Goal: Information Seeking & Learning: Learn about a topic

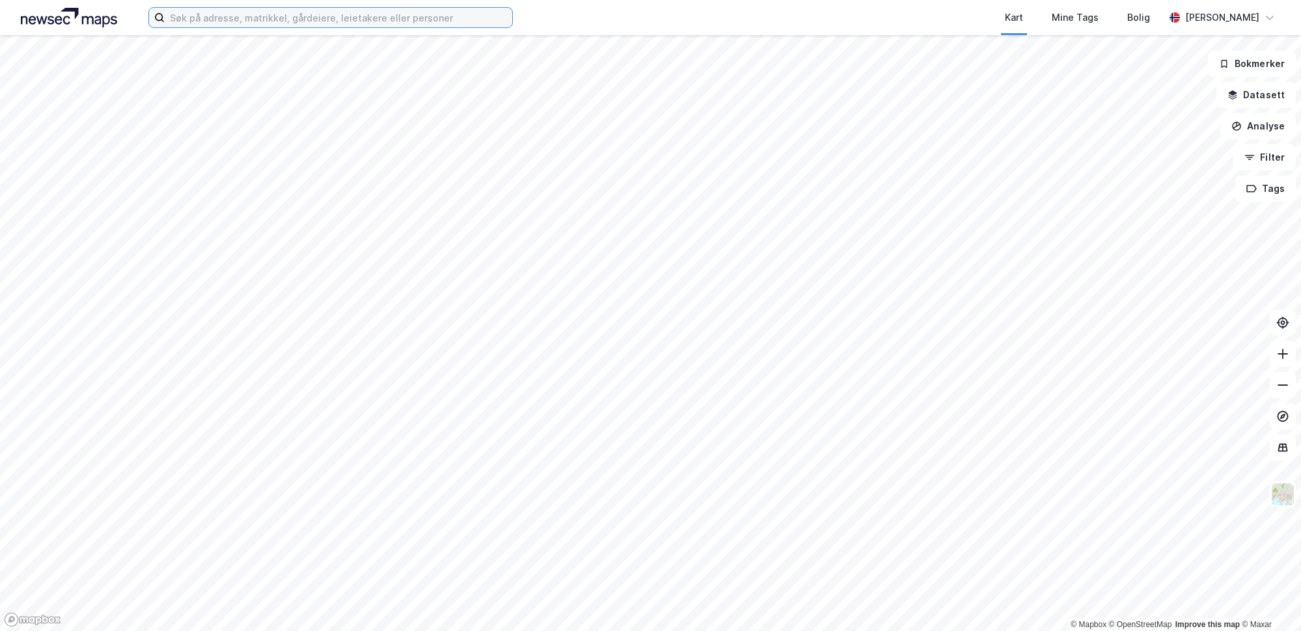
click at [226, 20] on input at bounding box center [339, 18] width 348 height 20
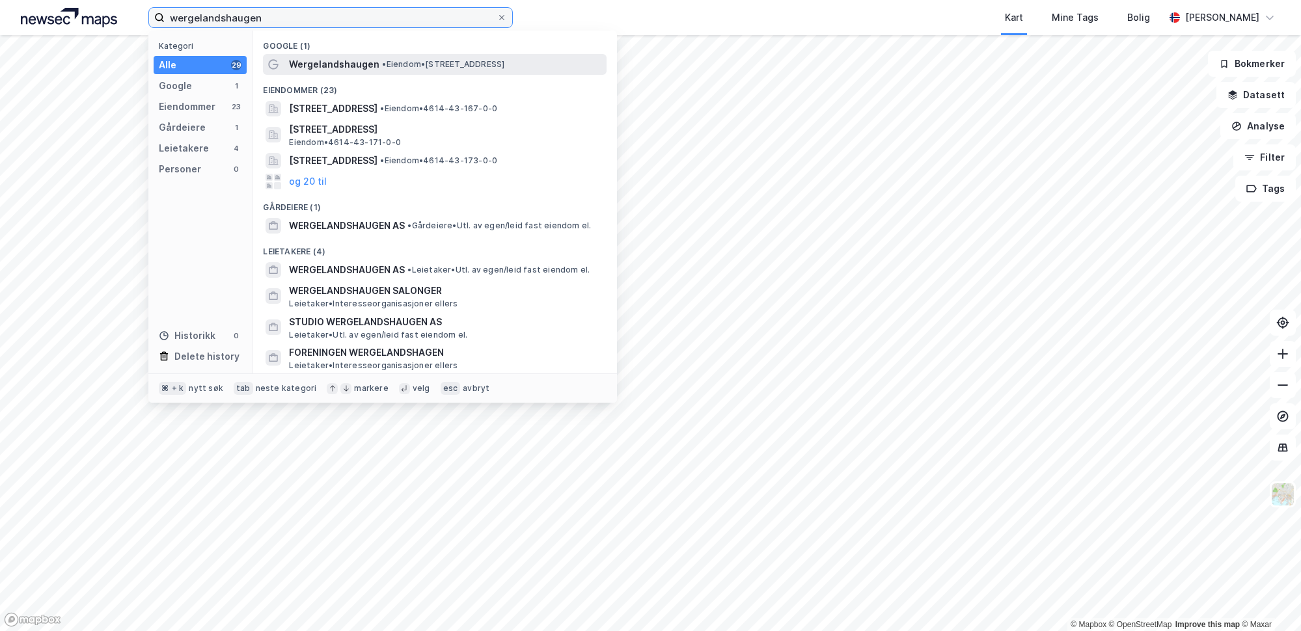
type input "wergelandshaugen"
click at [339, 62] on span "Wergelandshaugen" at bounding box center [334, 65] width 90 height 16
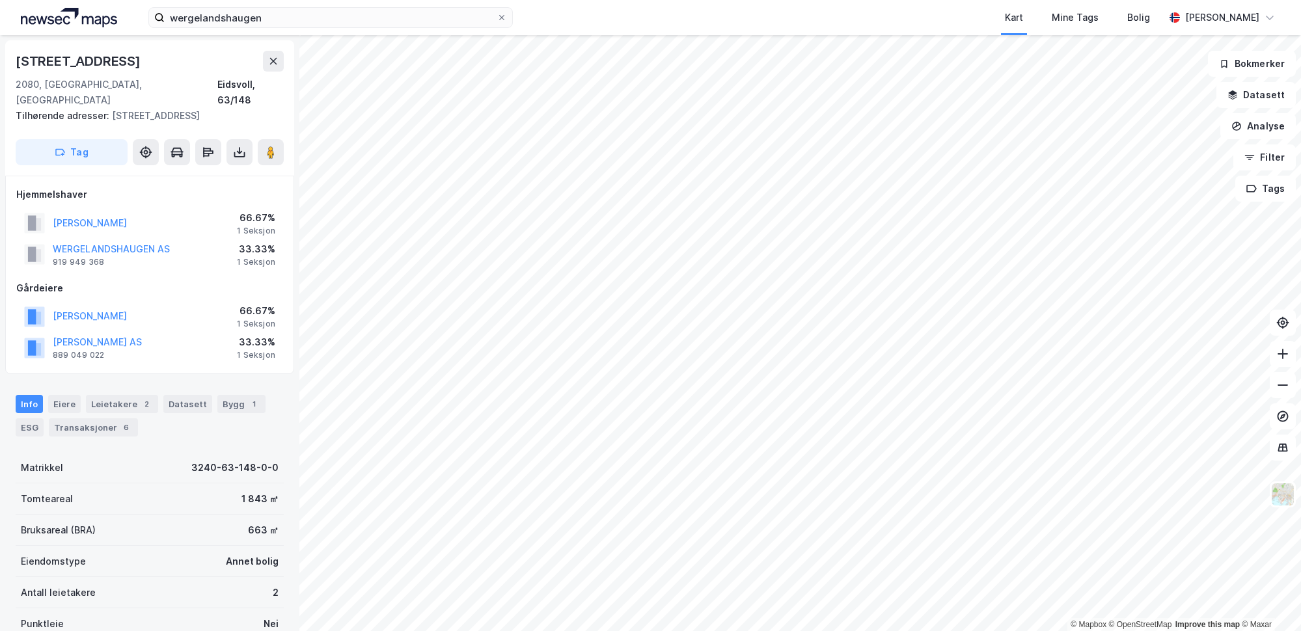
click at [118, 402] on div "Info Eiere Leietakere 2 Datasett Bygg 1 ESG Transaksjoner 6" at bounding box center [150, 416] width 268 height 42
click at [120, 421] on div "6" at bounding box center [126, 427] width 13 height 13
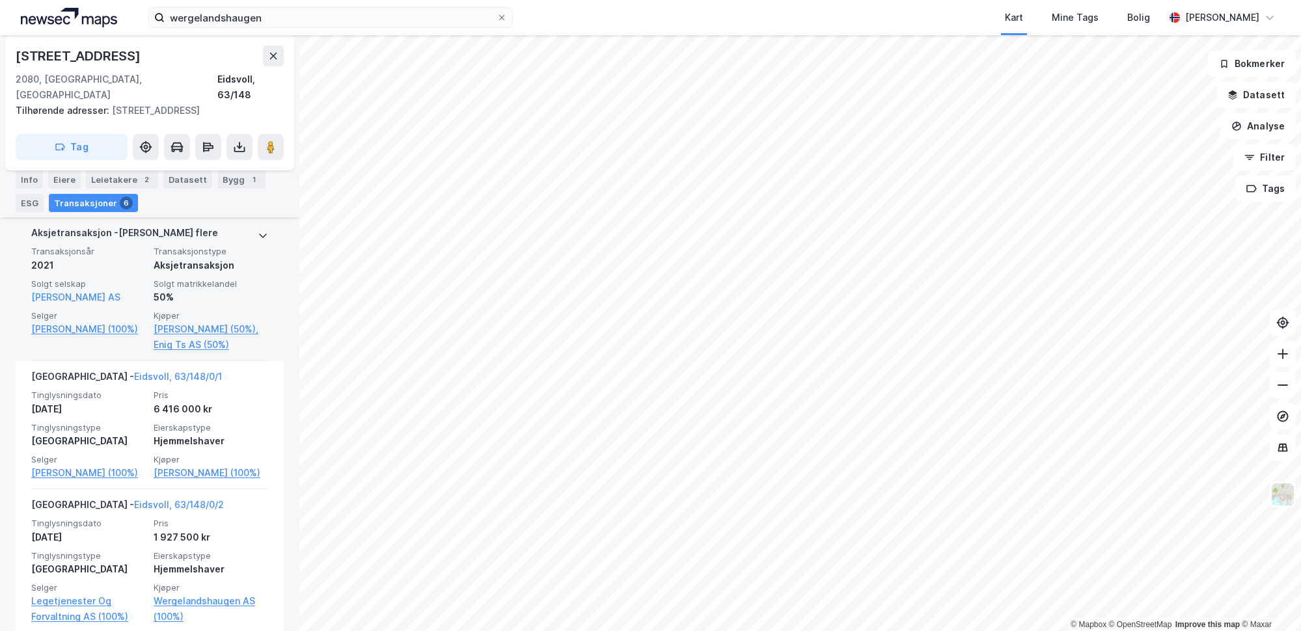
scroll to position [699, 0]
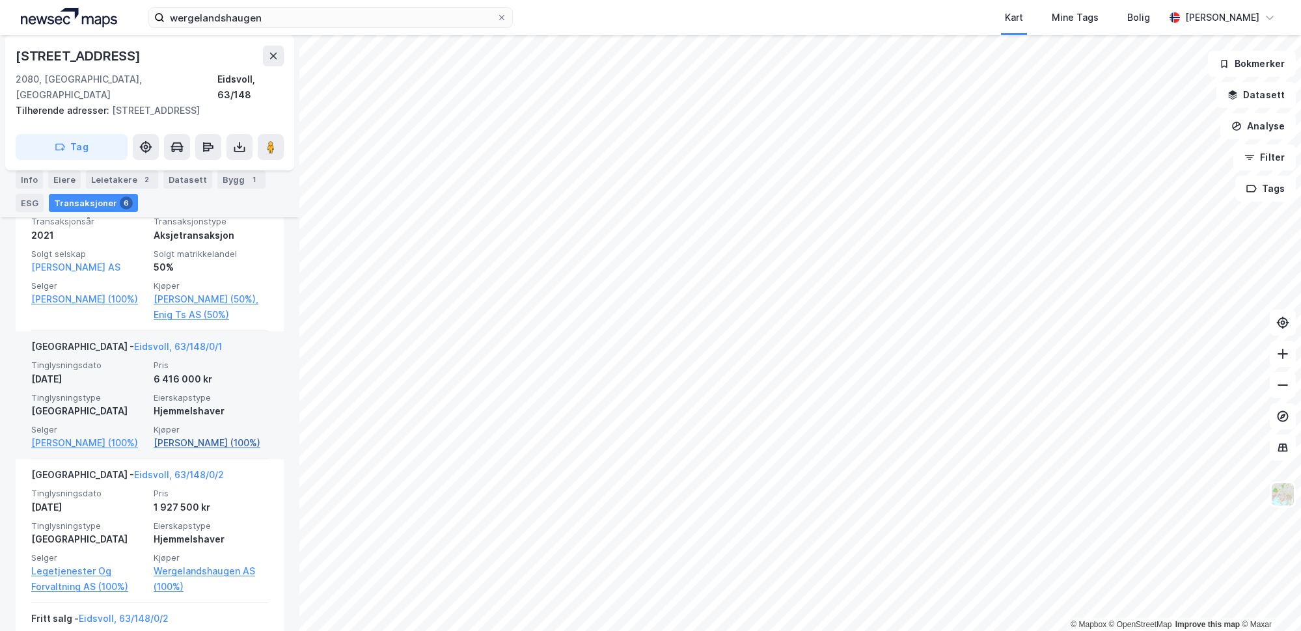
click at [230, 451] on link "[PERSON_NAME] (100%)" at bounding box center [211, 444] width 115 height 16
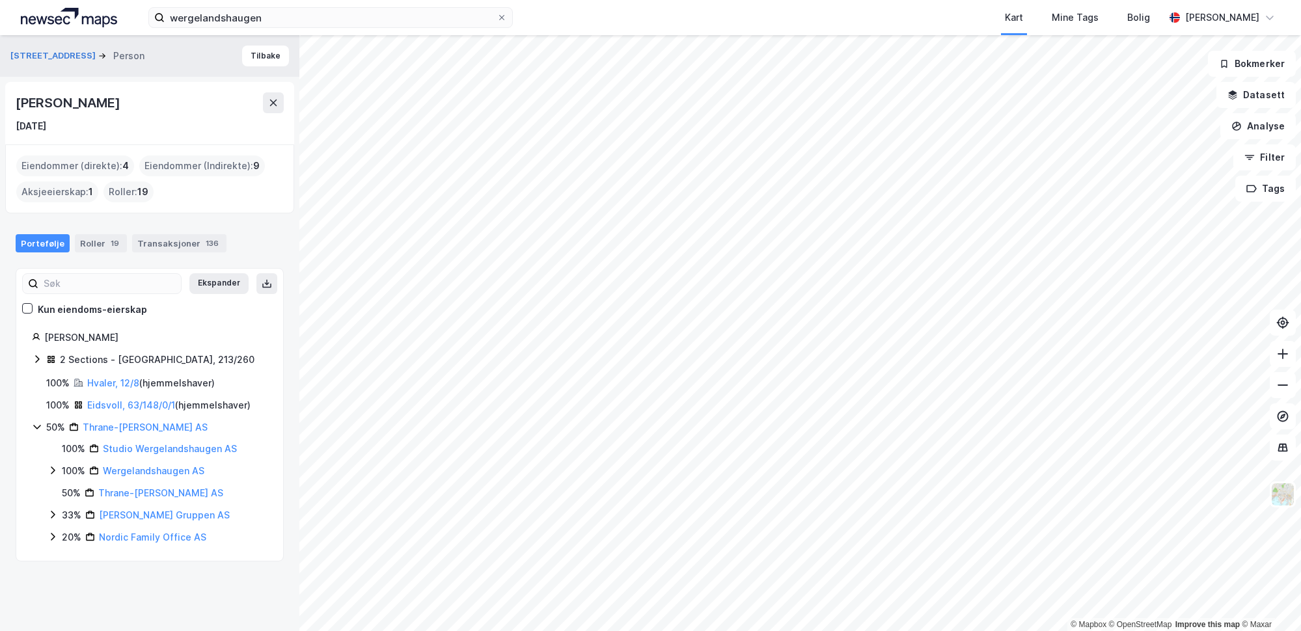
click at [51, 510] on icon at bounding box center [53, 515] width 10 height 10
click at [53, 516] on icon at bounding box center [52, 516] width 7 height 5
drag, startPoint x: 165, startPoint y: 101, endPoint x: 7, endPoint y: 100, distance: 157.5
click at [7, 100] on div "[PERSON_NAME] [DATE]" at bounding box center [149, 113] width 289 height 62
copy div "[PERSON_NAME]"
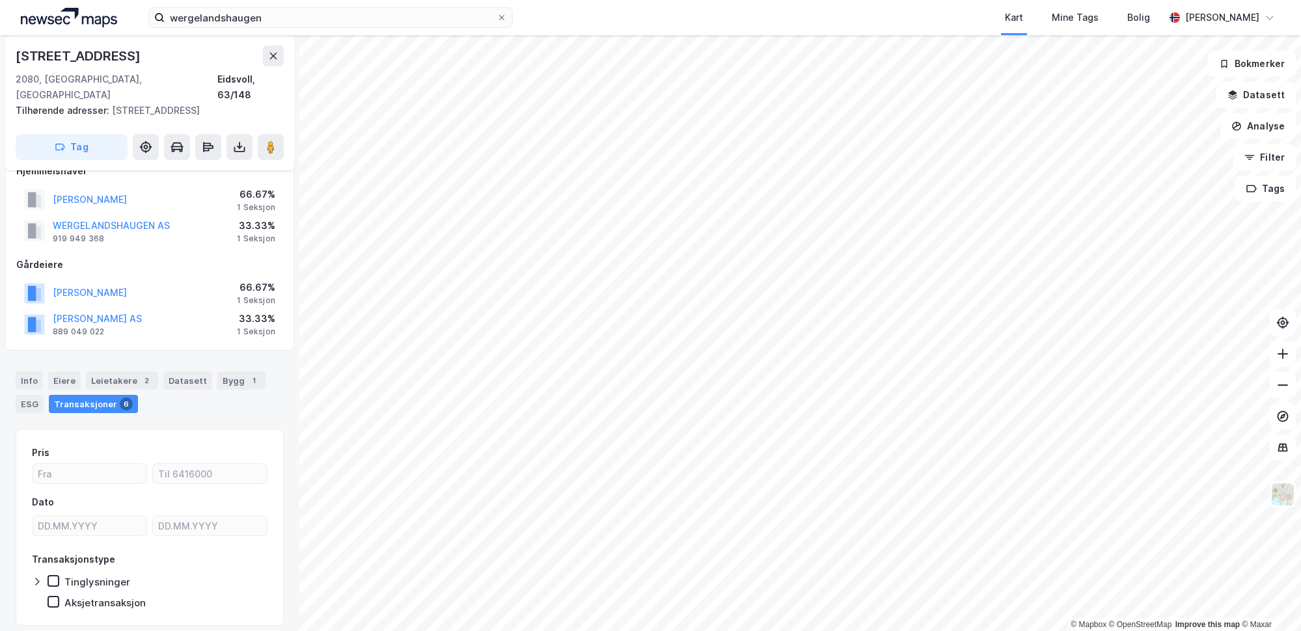
scroll to position [23, 0]
click at [0, 0] on button "WERGELANDSHAUGEN AS" at bounding box center [0, 0] width 0 height 0
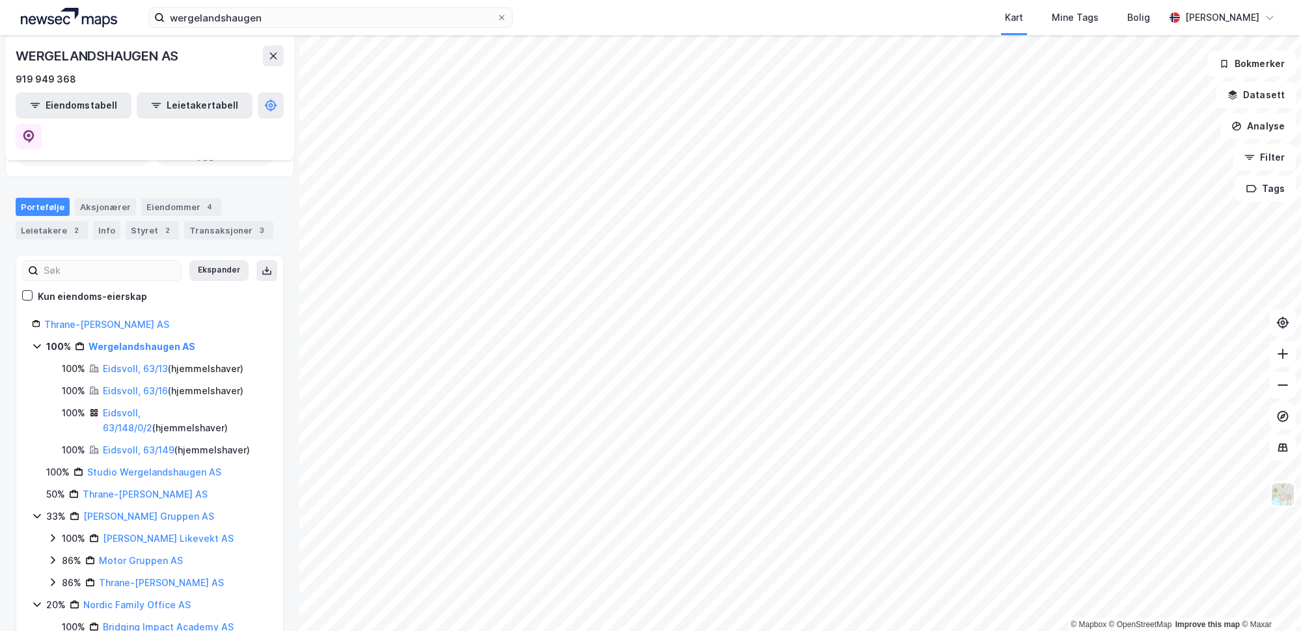
scroll to position [104, 0]
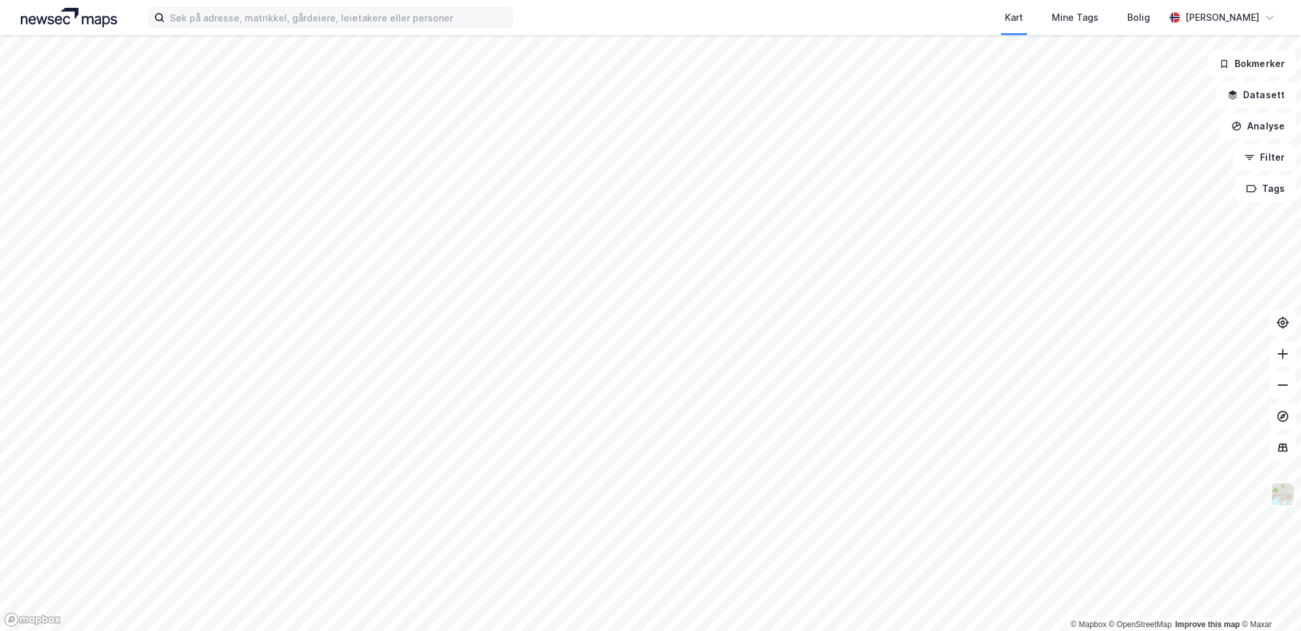
click at [219, 27] on label at bounding box center [330, 17] width 365 height 21
click at [219, 27] on input at bounding box center [339, 18] width 348 height 20
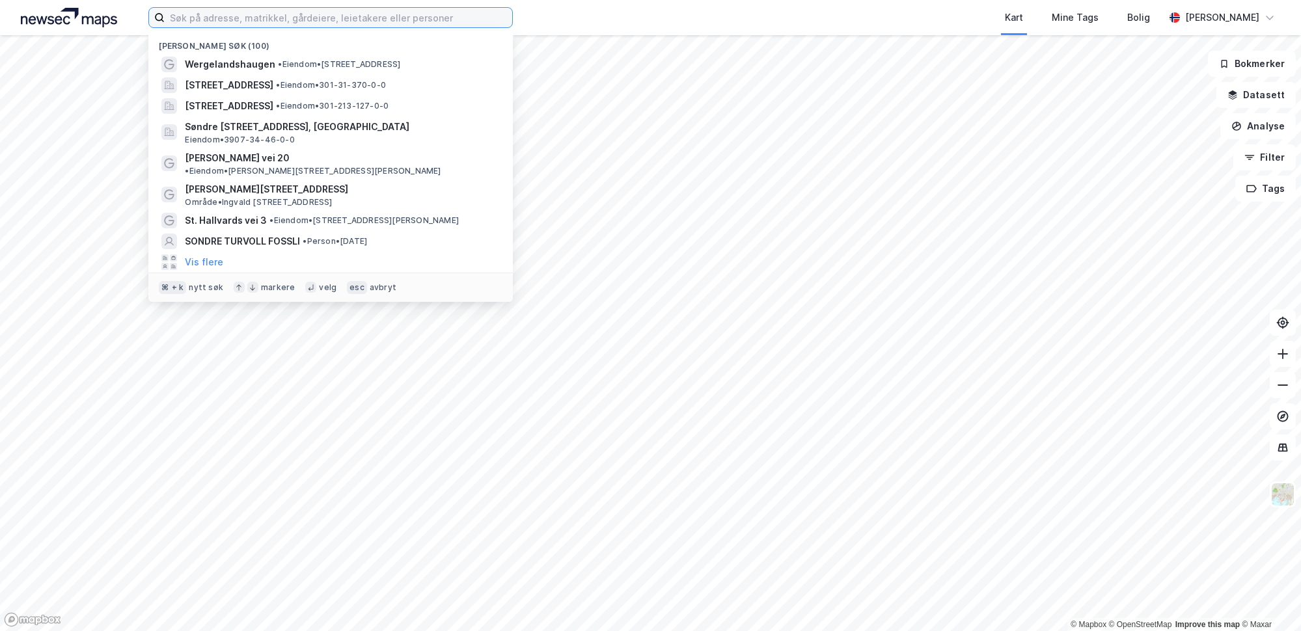
click at [221, 19] on input at bounding box center [339, 18] width 348 height 20
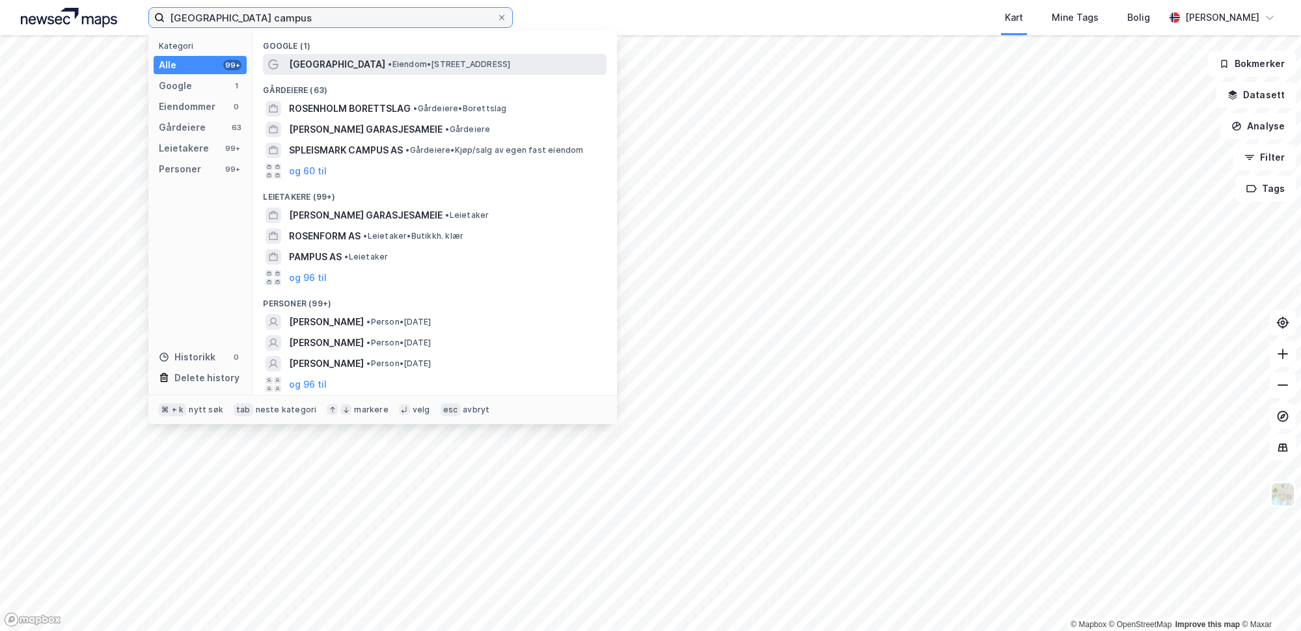
type input "rosenholm campus"
click at [321, 69] on span "Rosenholm Campus" at bounding box center [337, 65] width 96 height 16
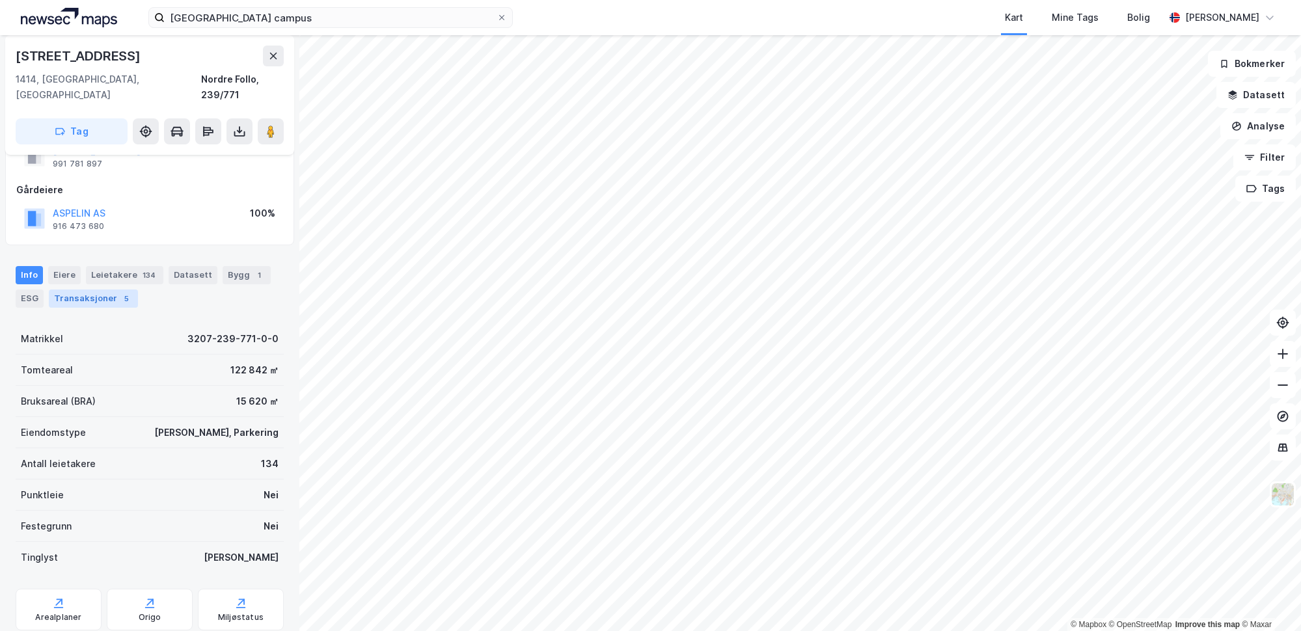
scroll to position [51, 0]
click at [102, 290] on div "Transaksjoner 5" at bounding box center [93, 299] width 89 height 18
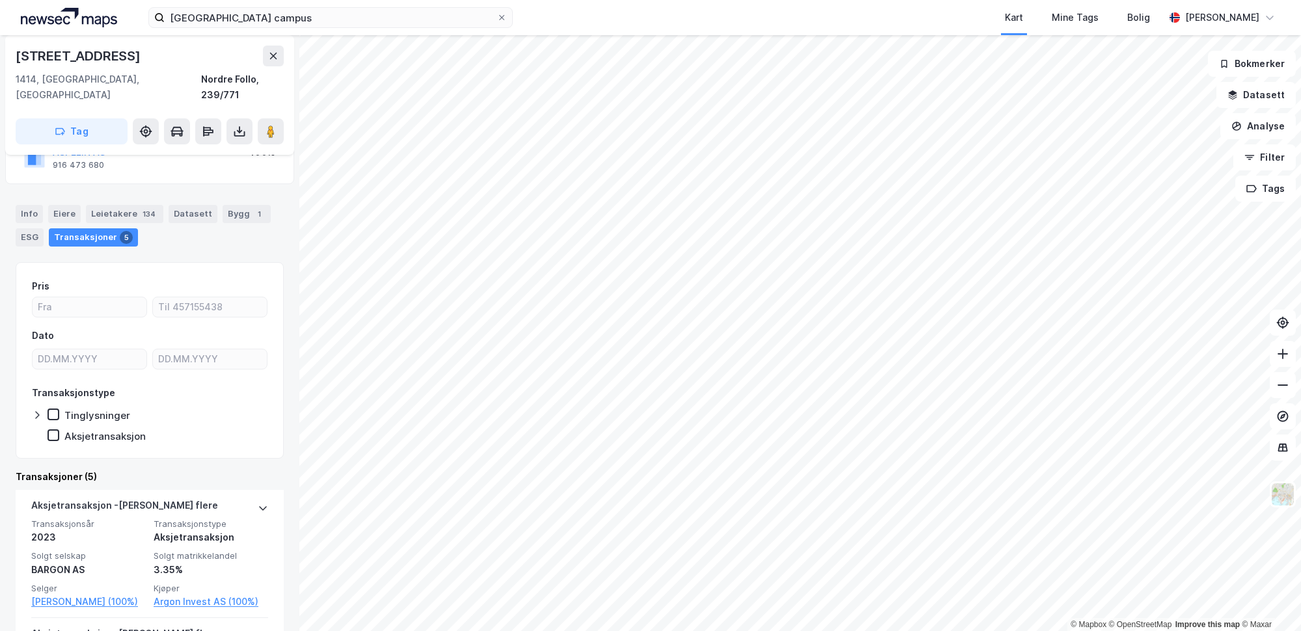
scroll to position [113, 0]
click at [33, 204] on div "Info" at bounding box center [29, 213] width 27 height 18
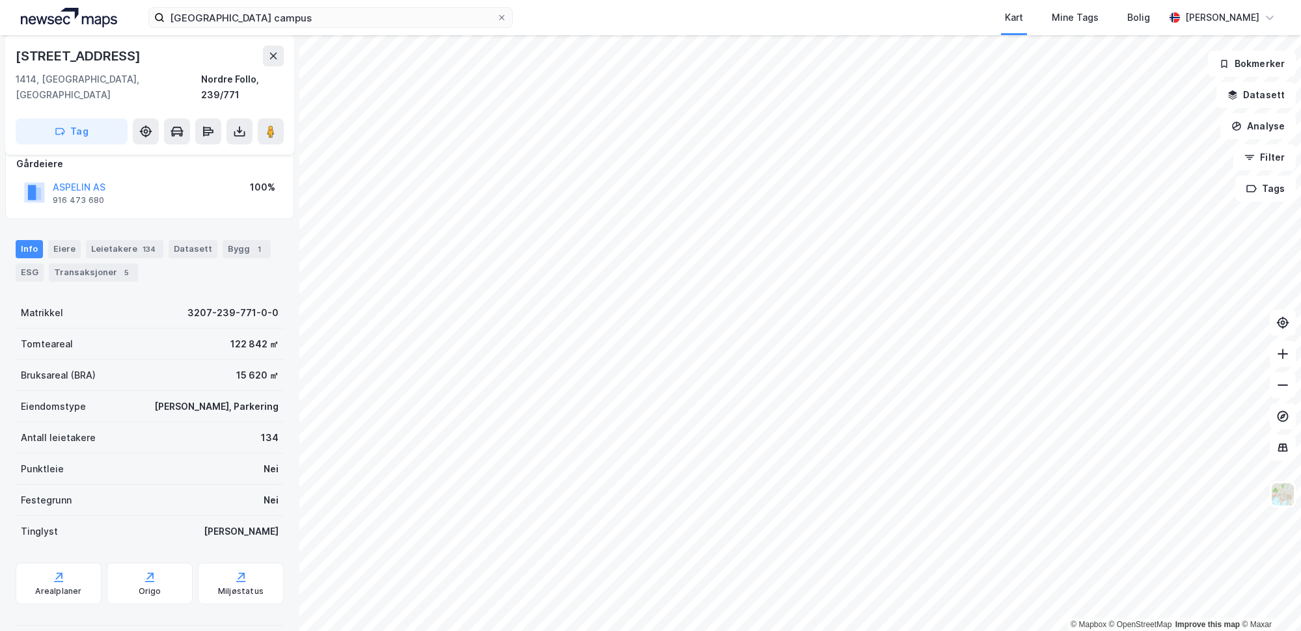
scroll to position [77, 0]
click at [106, 240] on div "Leietakere 134" at bounding box center [124, 249] width 77 height 18
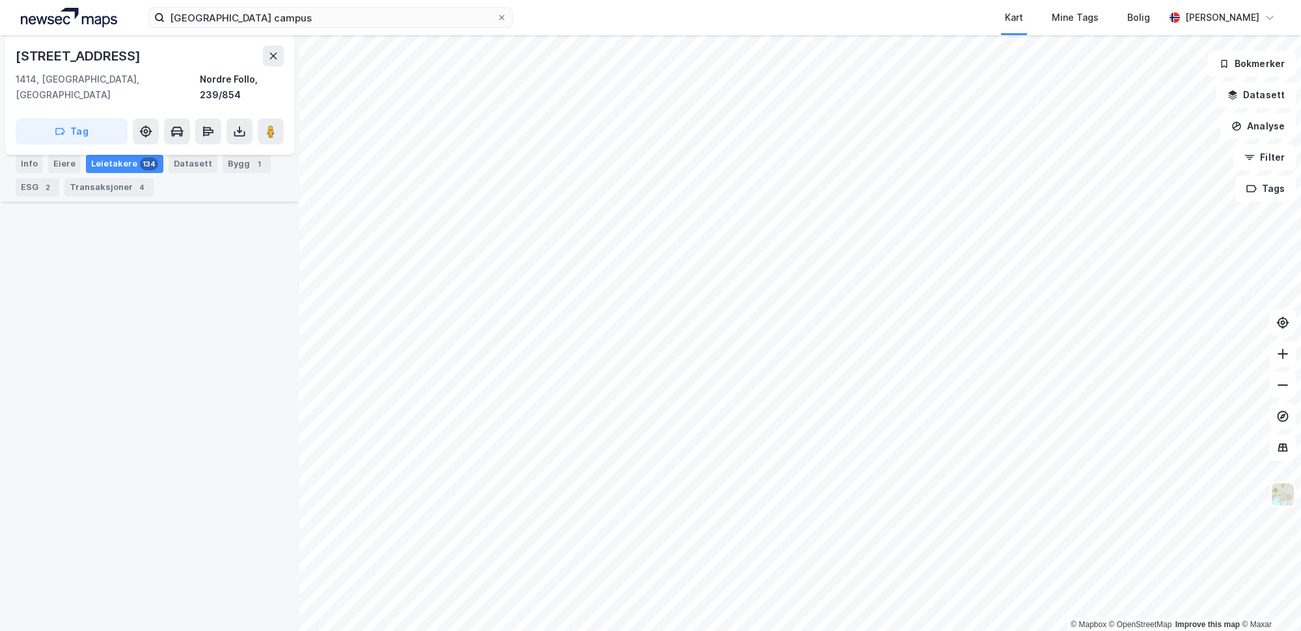
scroll to position [2441, 0]
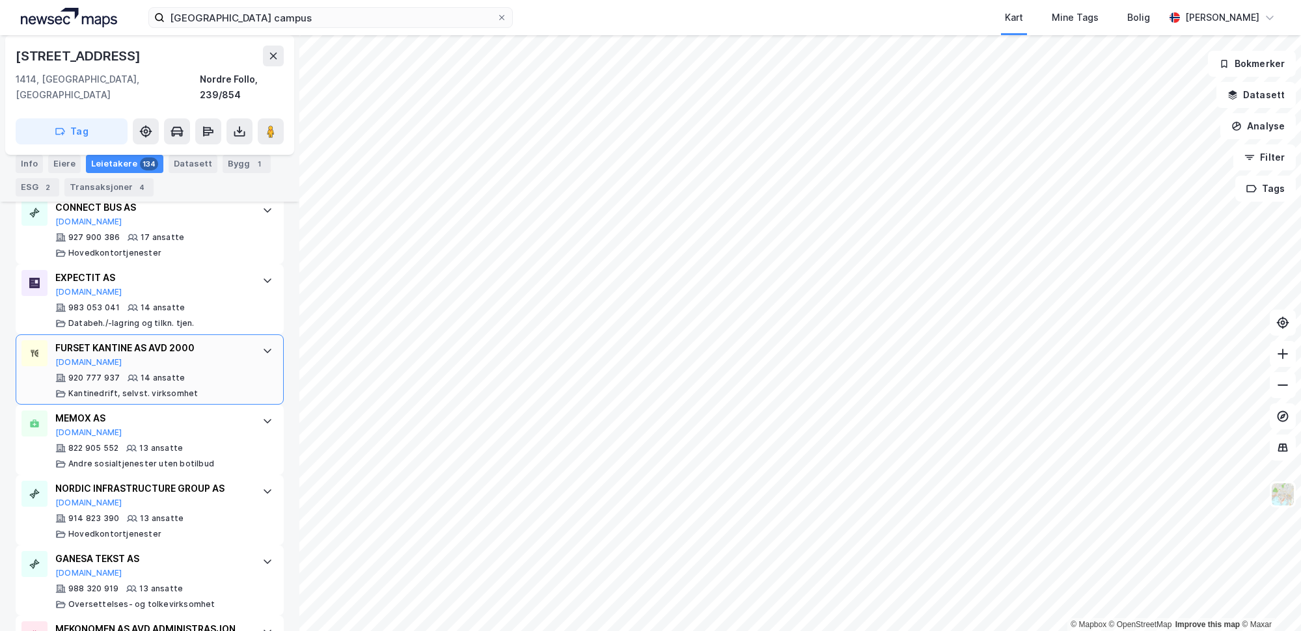
click at [245, 335] on div "FURSET KANTINE AS AVD 2000 Brreg.no 920 777 937 14 ansatte Kantinedrift, selvst…" at bounding box center [150, 370] width 268 height 70
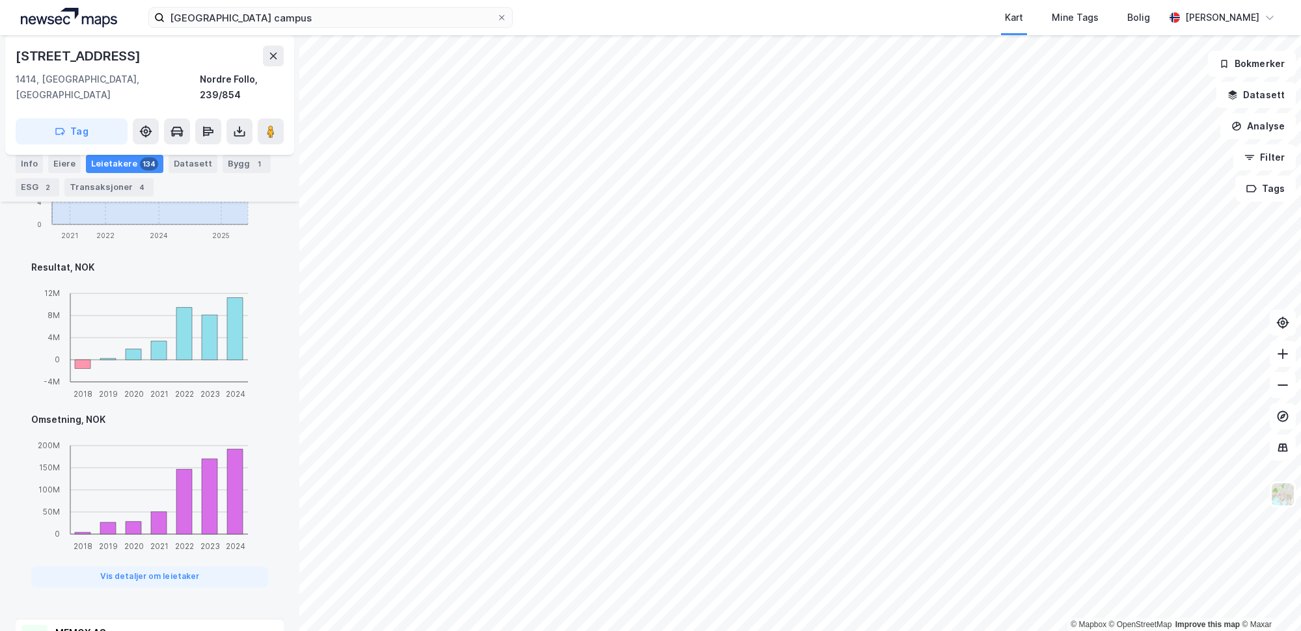
scroll to position [3228, 0]
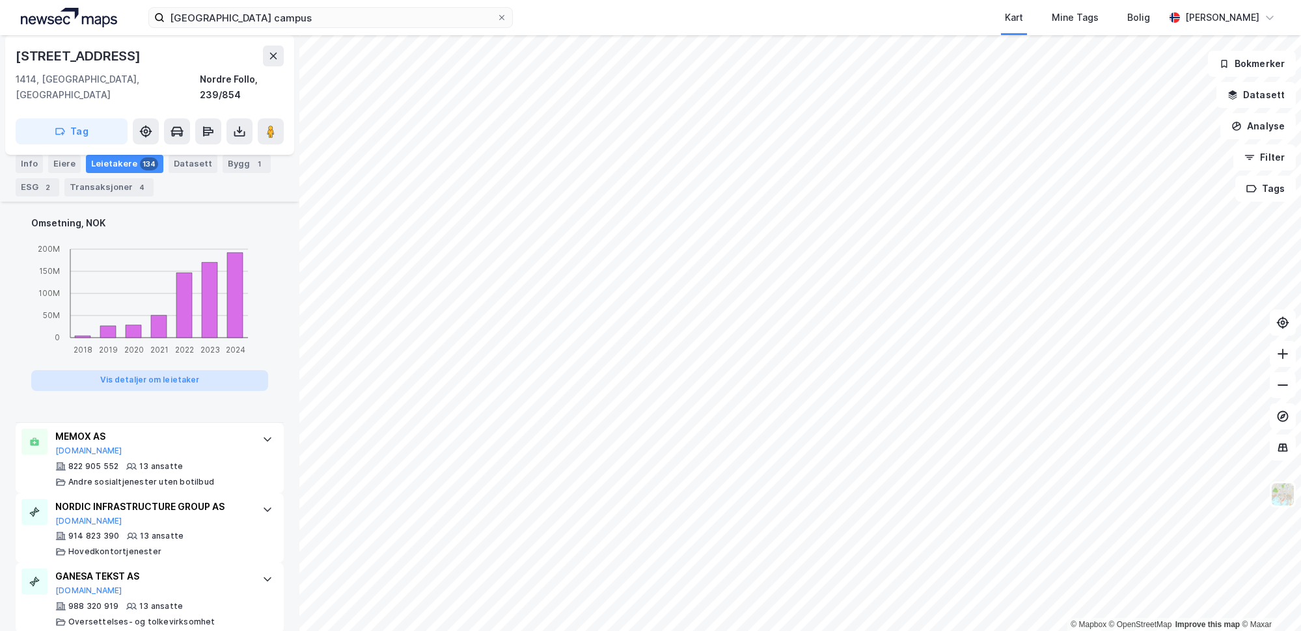
click at [204, 370] on button "Vis detaljer om leietaker" at bounding box center [149, 380] width 237 height 21
